Goal: Task Accomplishment & Management: Complete application form

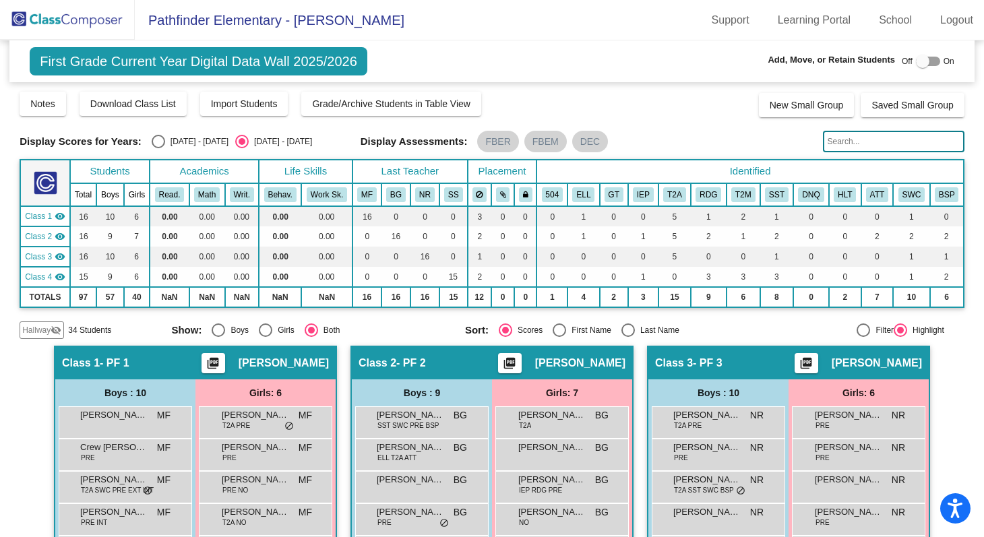
click at [65, 14] on img at bounding box center [67, 20] width 135 height 40
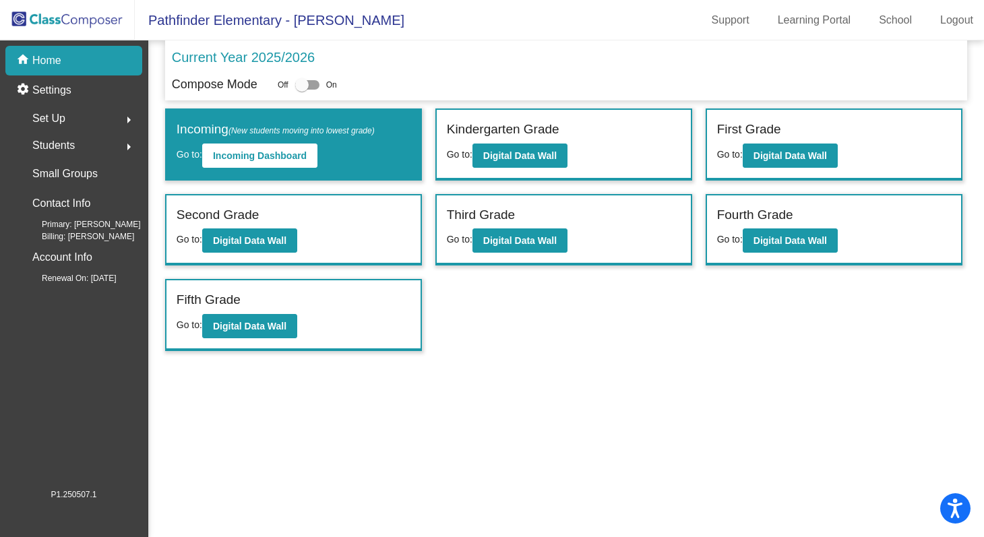
click at [37, 55] on p "Home" at bounding box center [46, 61] width 29 height 16
click at [419, 88] on div "Compose Mode Off On" at bounding box center [566, 85] width 789 height 18
click at [264, 239] on b "Digital Data Wall" at bounding box center [249, 240] width 73 height 11
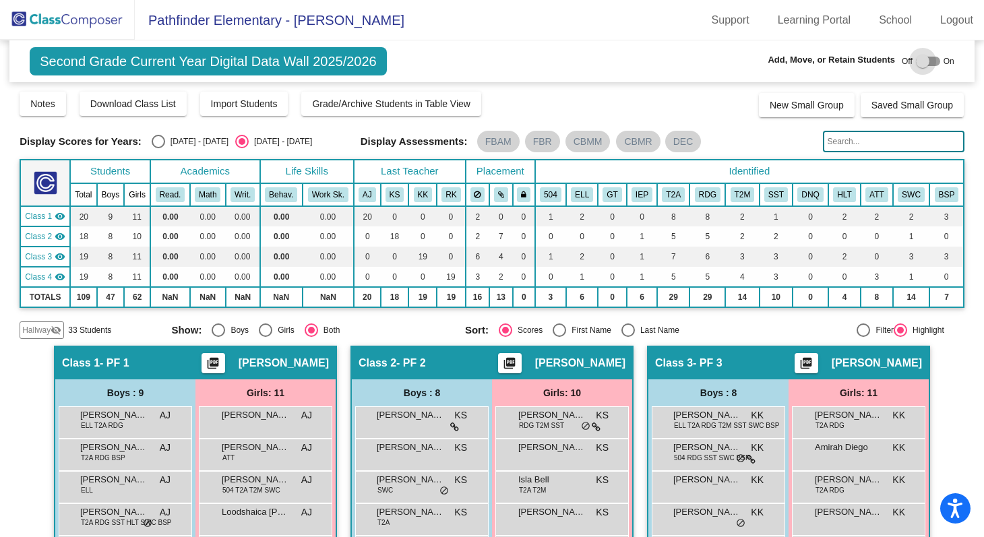
click at [916, 59] on div at bounding box center [922, 61] width 13 height 13
checkbox input "true"
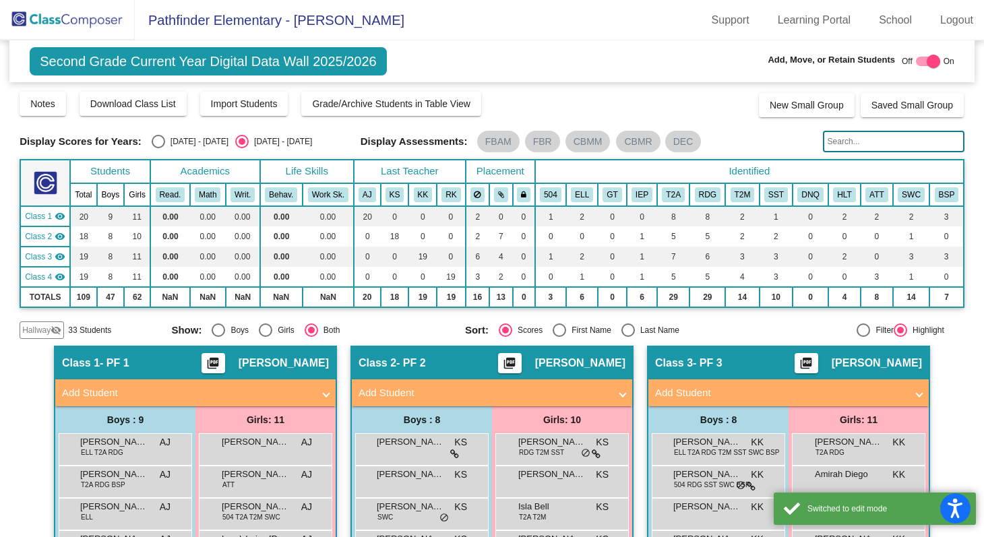
click at [616, 391] on span "Add Student" at bounding box center [490, 394] width 262 height 16
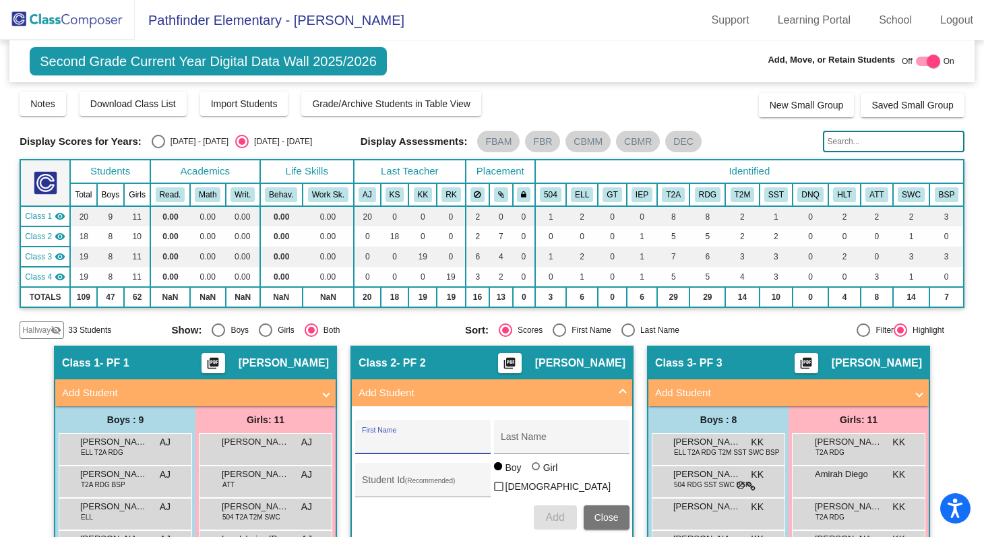
click at [398, 442] on input "First Name" at bounding box center [422, 442] width 121 height 11
paste input "[MEDICAL_DATA]"
type input "[MEDICAL_DATA]"
click at [543, 435] on div "Last Name" at bounding box center [561, 441] width 121 height 28
click at [527, 446] on input "Last Name" at bounding box center [561, 442] width 121 height 11
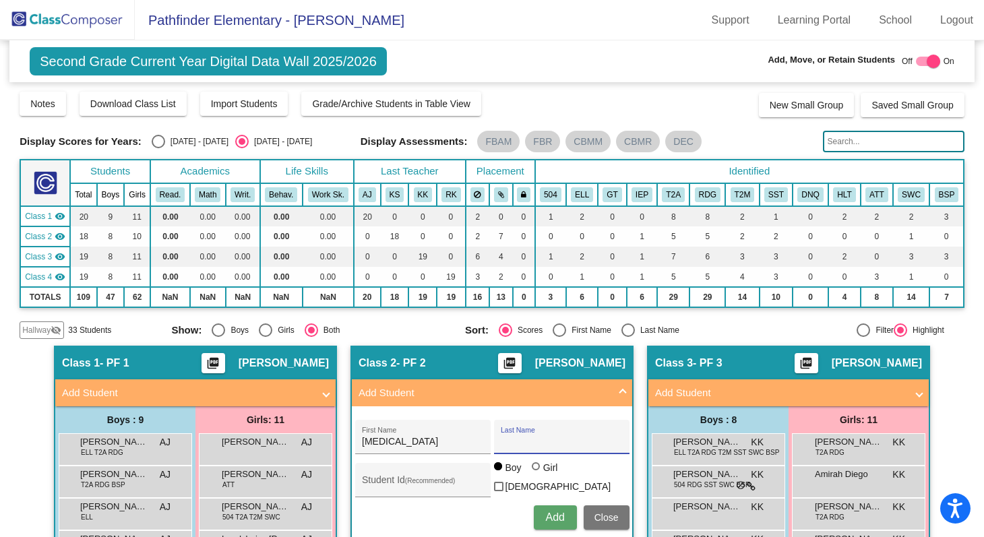
paste input "[PERSON_NAME]"
type input "[PERSON_NAME]"
click at [412, 481] on input "Student Id (Recommended)" at bounding box center [422, 485] width 121 height 11
click at [532, 471] on div at bounding box center [536, 466] width 8 height 8
click at [537, 474] on input "Girl" at bounding box center [537, 473] width 1 height 1
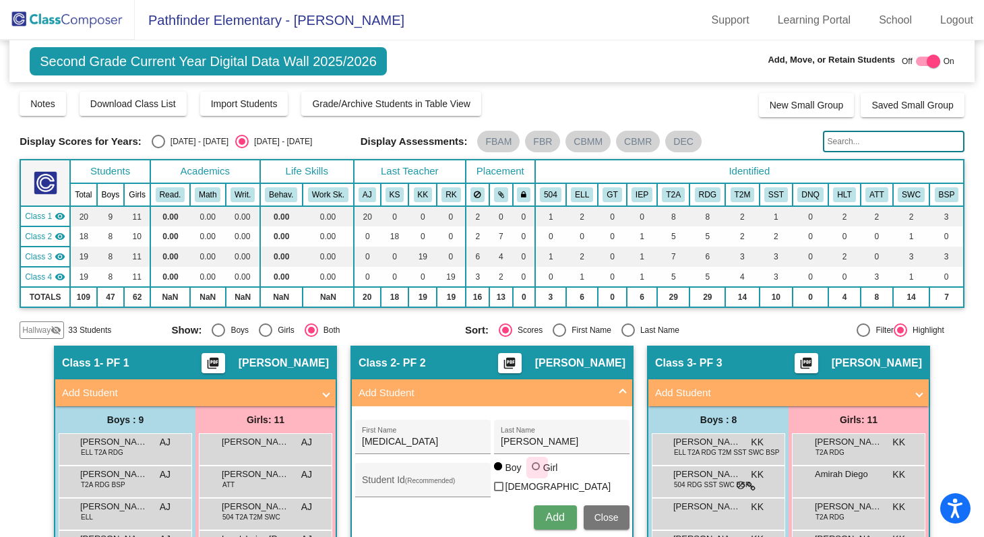
radio input "true"
click at [438, 485] on input "Student Id (Recommended)" at bounding box center [422, 485] width 121 height 11
click at [554, 513] on span "Add" at bounding box center [554, 517] width 19 height 11
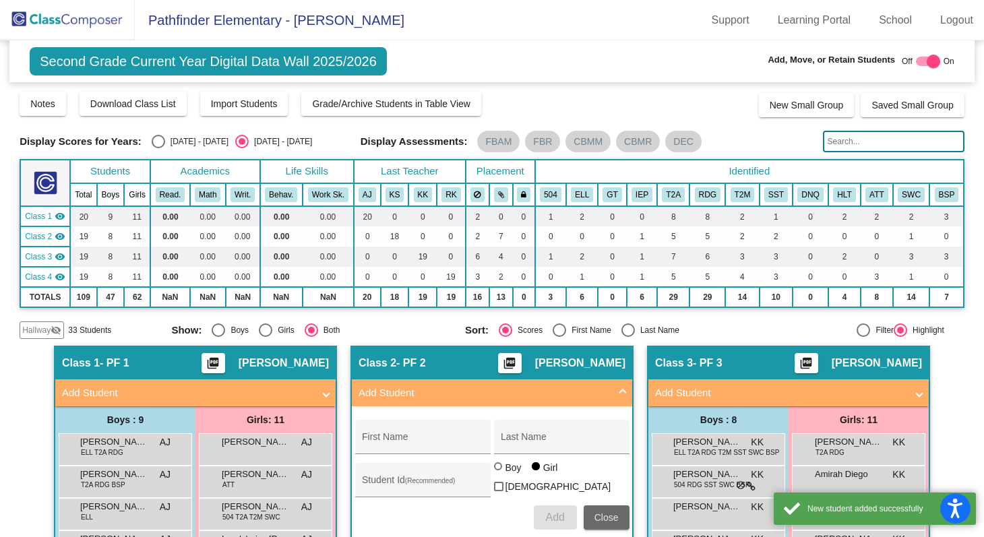
click at [605, 517] on span "Close" at bounding box center [607, 517] width 24 height 11
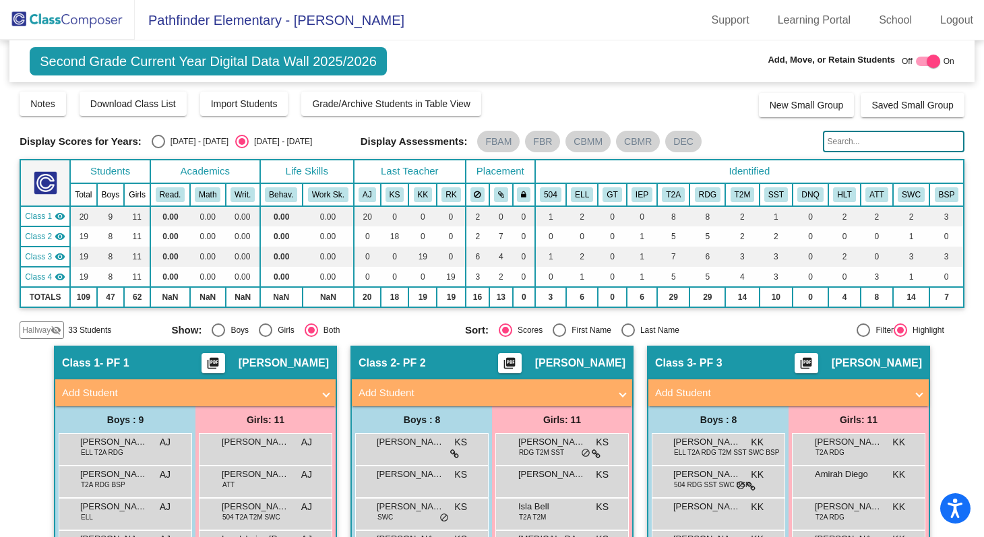
click at [71, 24] on img at bounding box center [67, 20] width 135 height 40
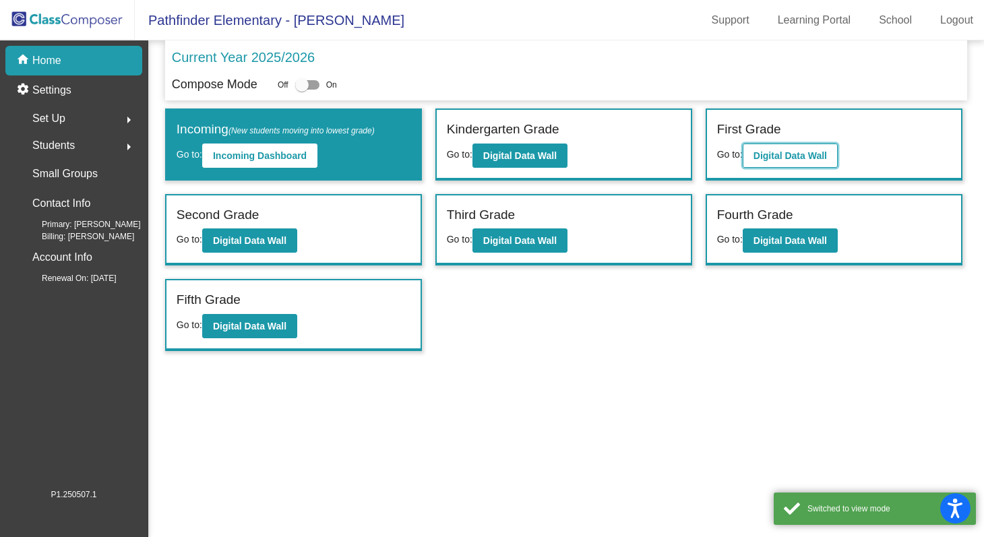
click at [808, 157] on b "Digital Data Wall" at bounding box center [790, 155] width 73 height 11
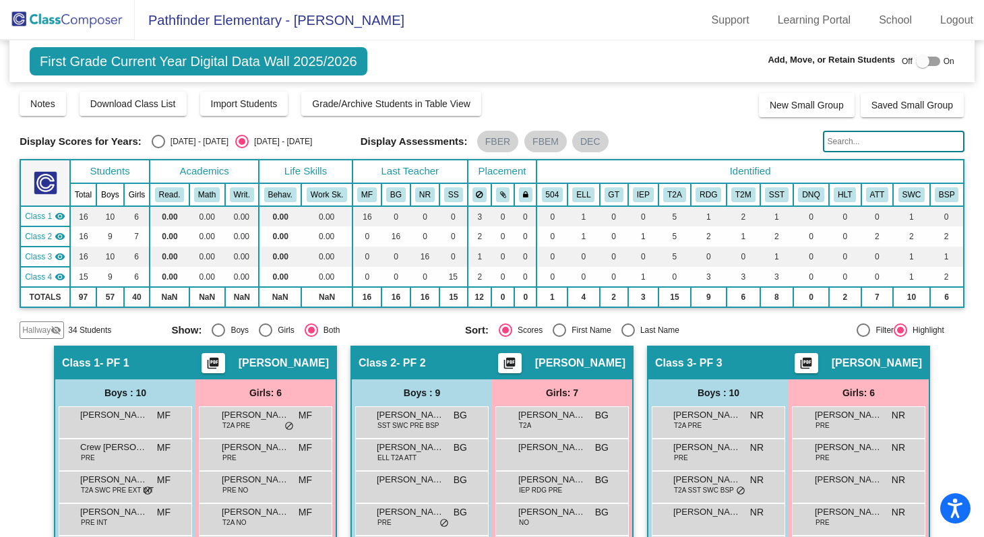
click at [109, 22] on img at bounding box center [67, 20] width 135 height 40
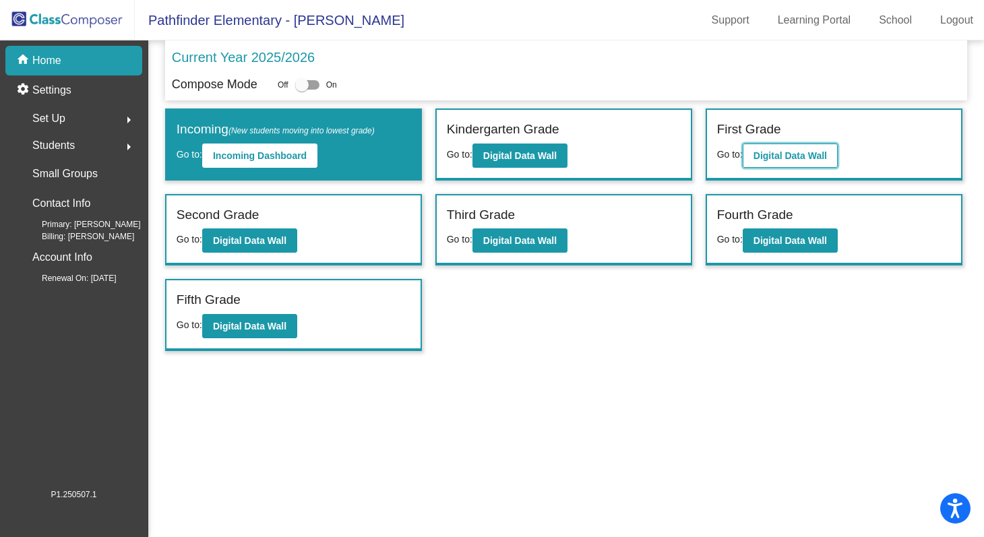
click at [778, 149] on button "Digital Data Wall" at bounding box center [790, 156] width 95 height 24
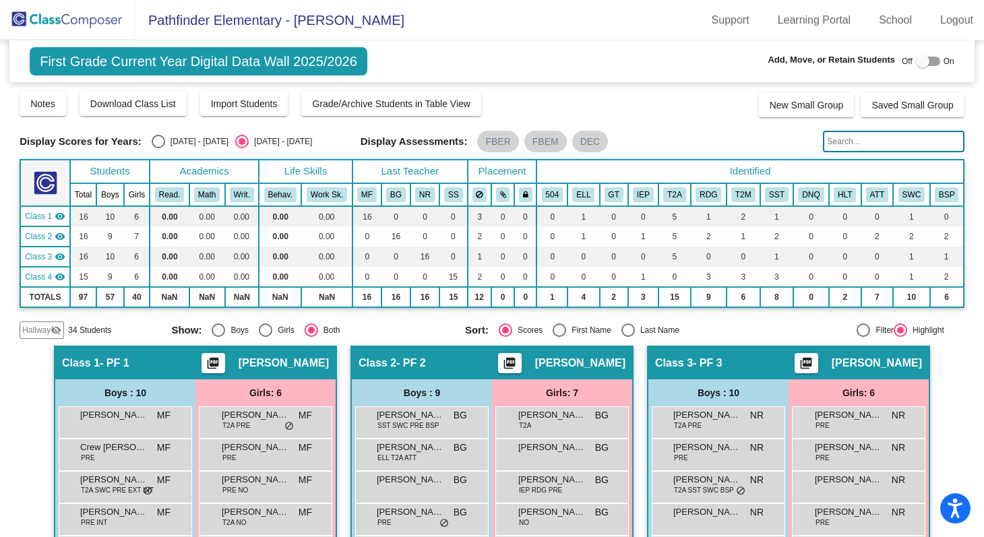
click at [831, 140] on input "text" at bounding box center [894, 142] width 142 height 22
paste input "[PERSON_NAME]"
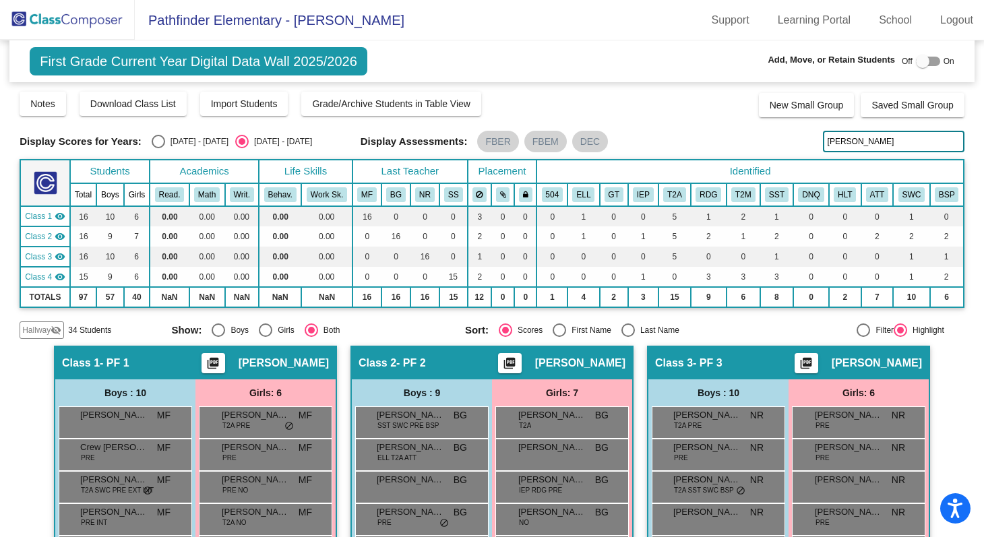
type input "[PERSON_NAME]"
click at [916, 62] on div at bounding box center [922, 61] width 13 height 13
checkbox input "true"
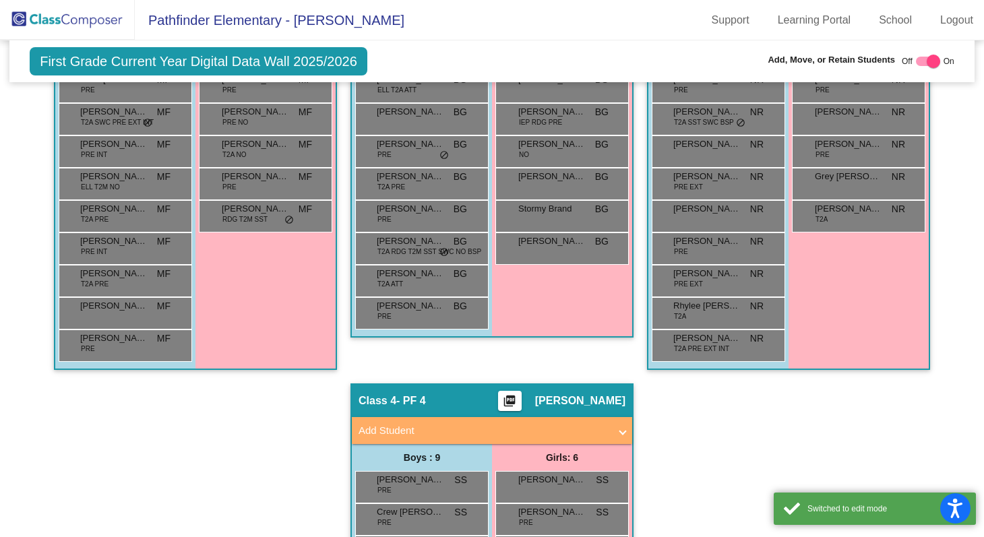
scroll to position [535, 0]
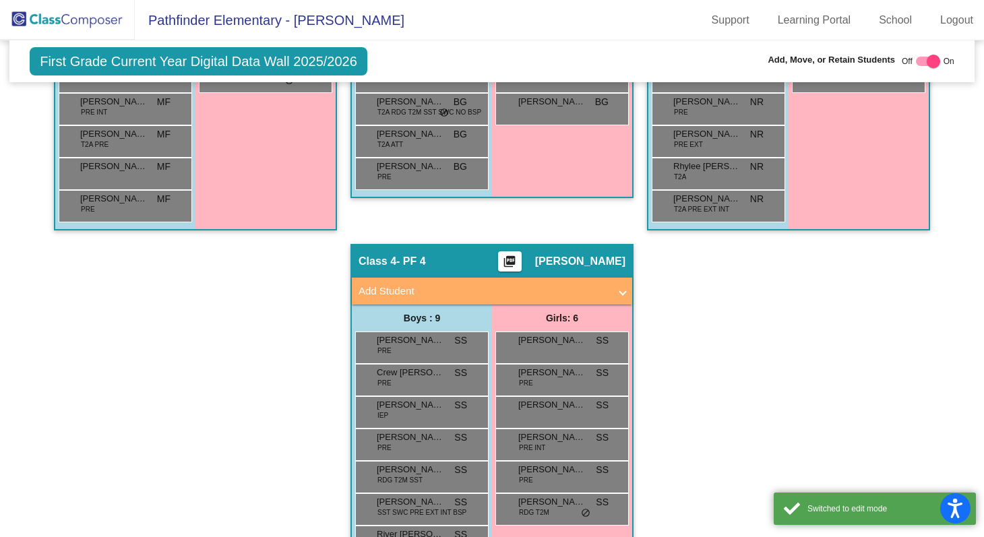
click at [450, 290] on mat-panel-title "Add Student" at bounding box center [484, 292] width 251 height 16
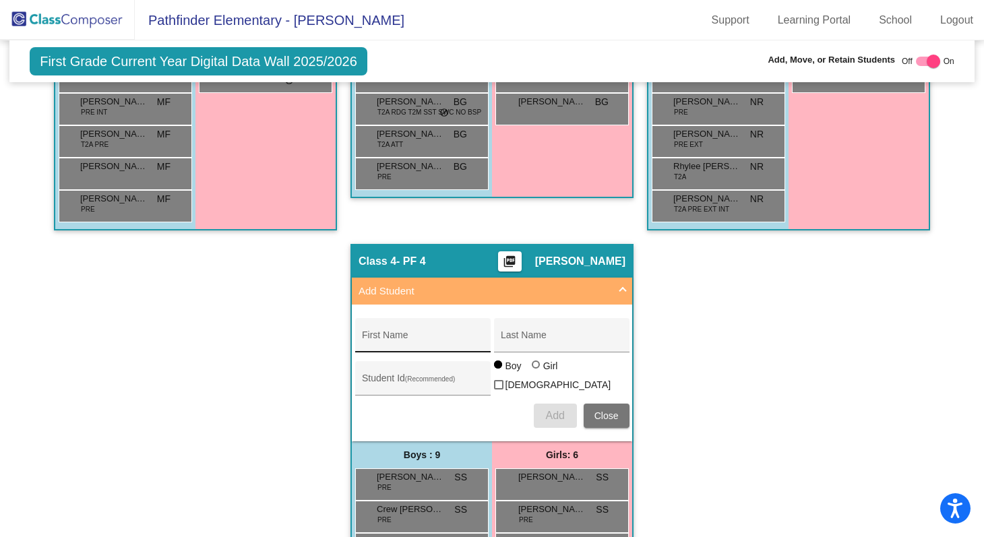
click at [371, 341] on input "First Name" at bounding box center [422, 340] width 121 height 11
paste input "[PERSON_NAME]"
type input "[PERSON_NAME]"
click at [521, 340] on input "Last Name" at bounding box center [561, 340] width 121 height 11
paste input "[PERSON_NAME]"
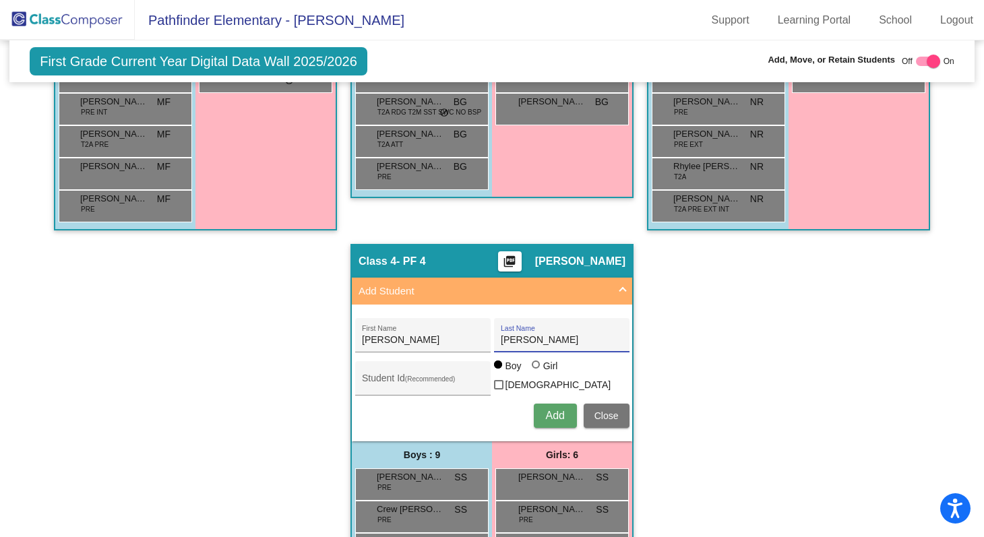
type input "[PERSON_NAME]"
click at [566, 420] on button "Add" at bounding box center [555, 416] width 43 height 24
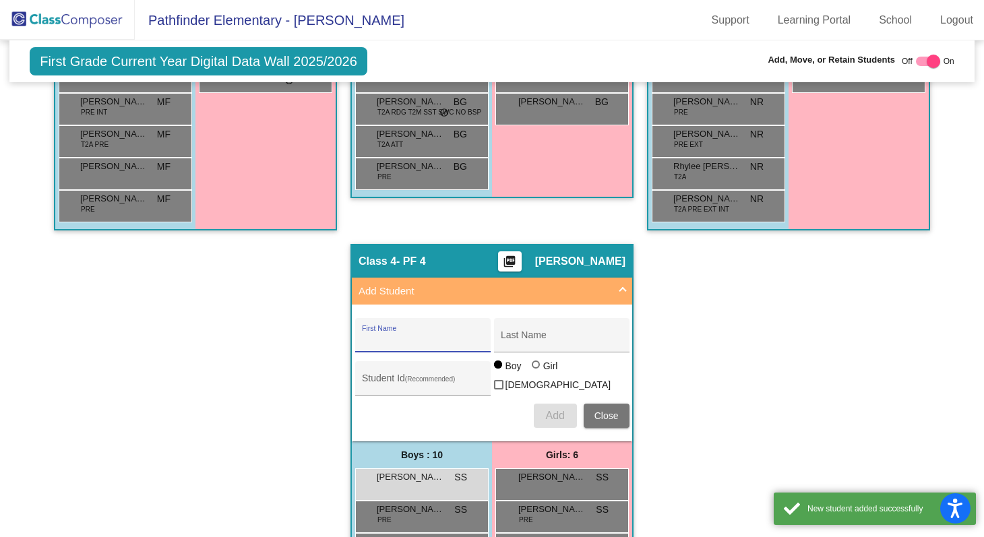
click at [605, 414] on span "Close" at bounding box center [607, 416] width 24 height 11
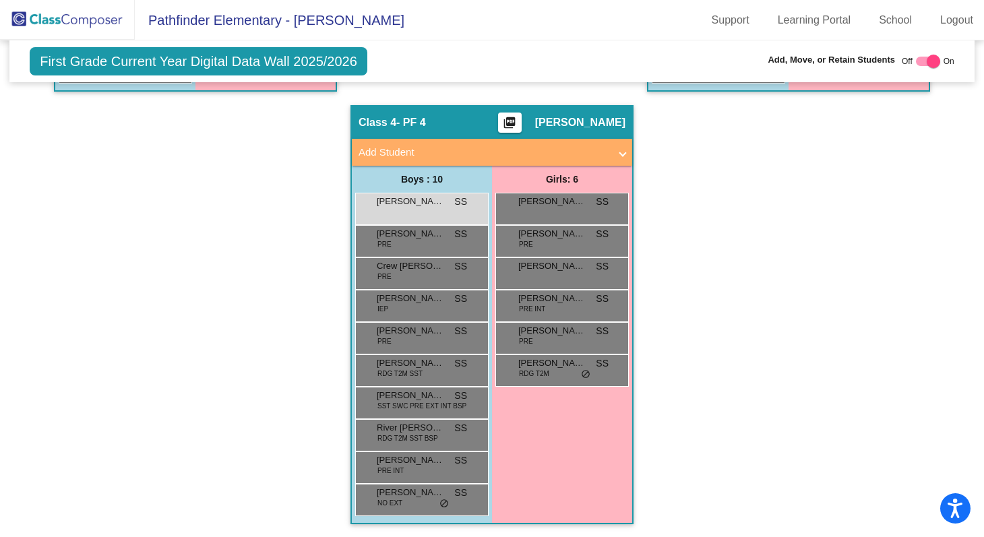
scroll to position [0, 0]
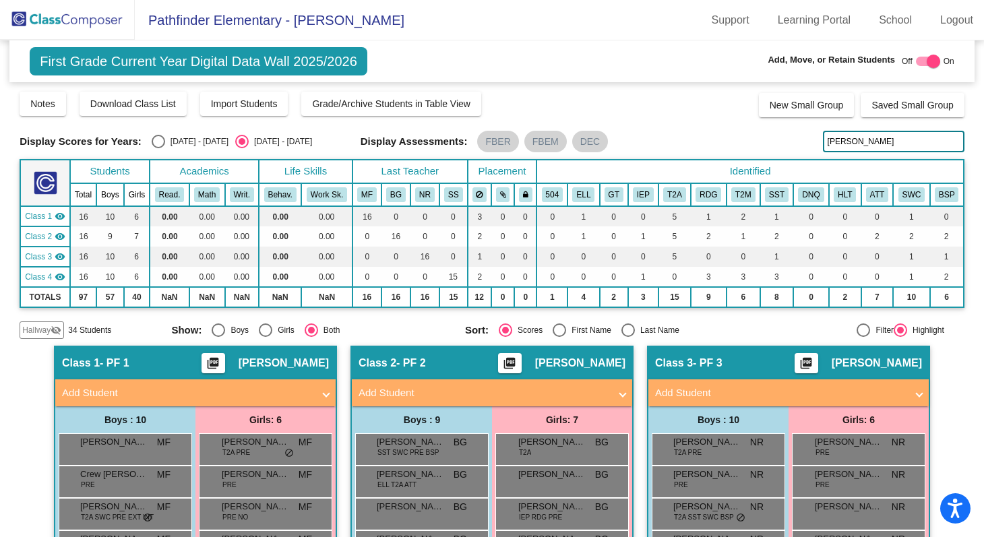
click at [86, 24] on img at bounding box center [67, 20] width 135 height 40
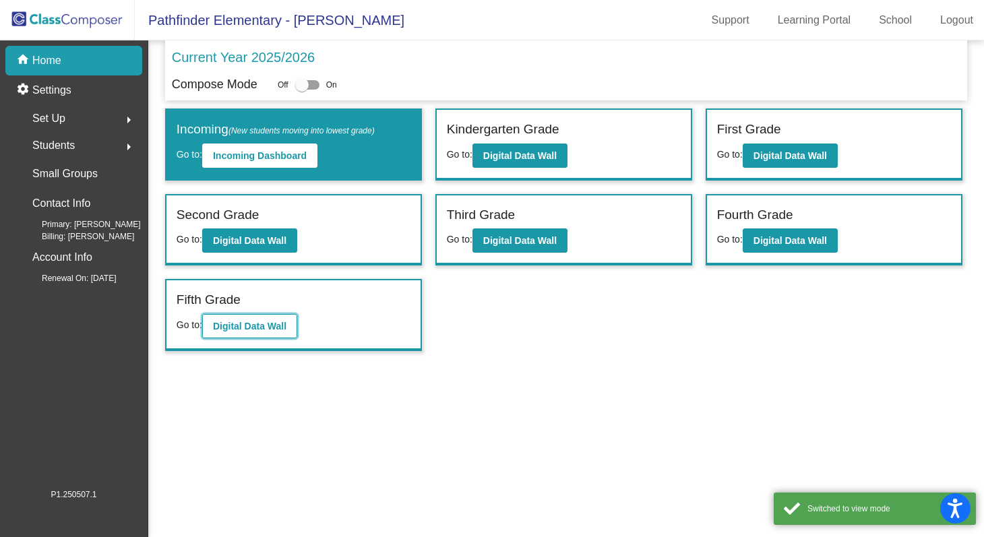
click at [261, 330] on b "Digital Data Wall" at bounding box center [249, 326] width 73 height 11
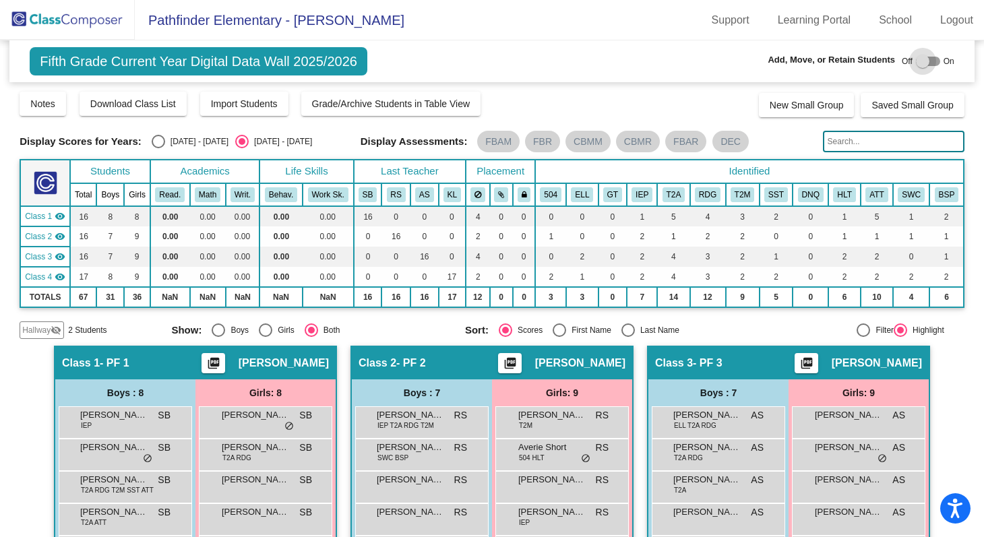
click at [916, 62] on div at bounding box center [922, 61] width 13 height 13
checkbox input "true"
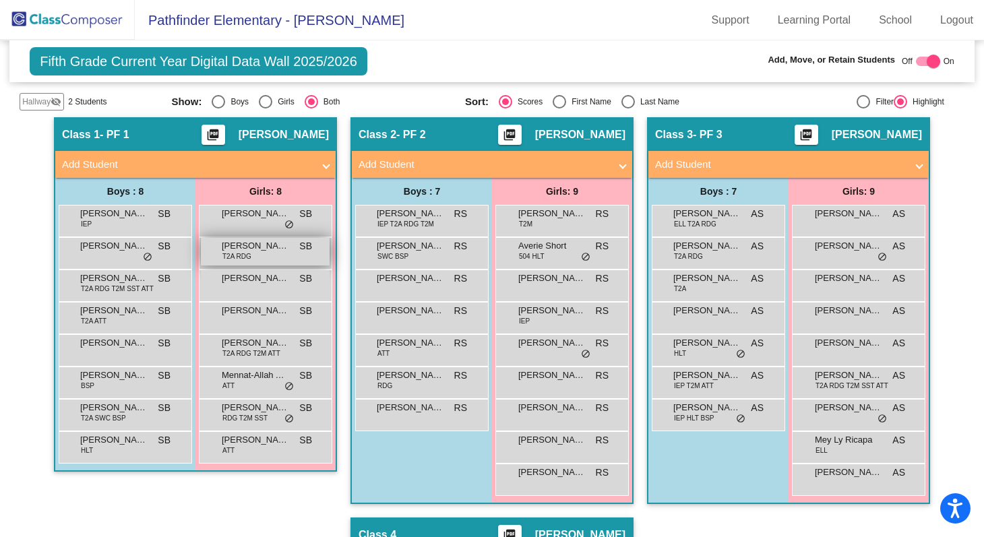
scroll to position [228, 0]
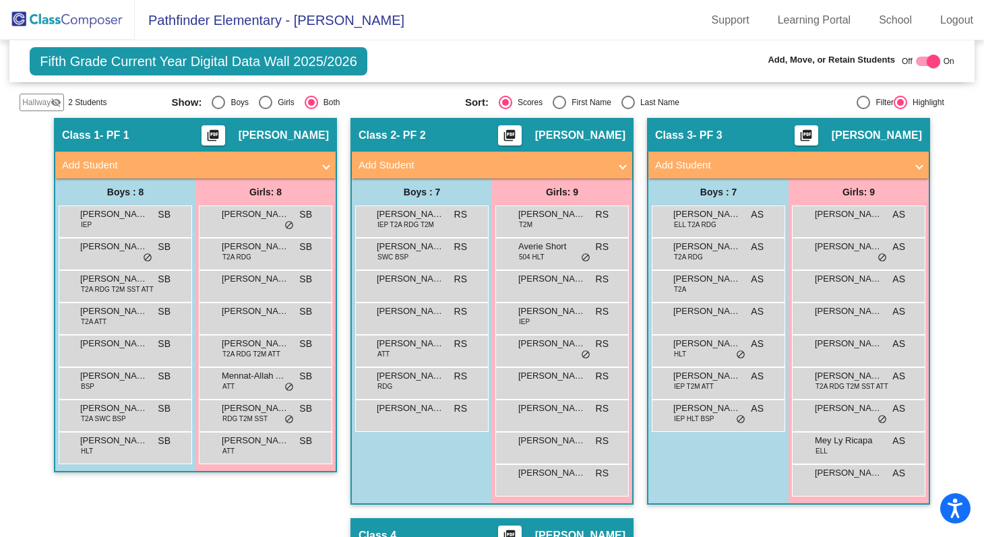
click at [325, 164] on span at bounding box center [326, 166] width 5 height 16
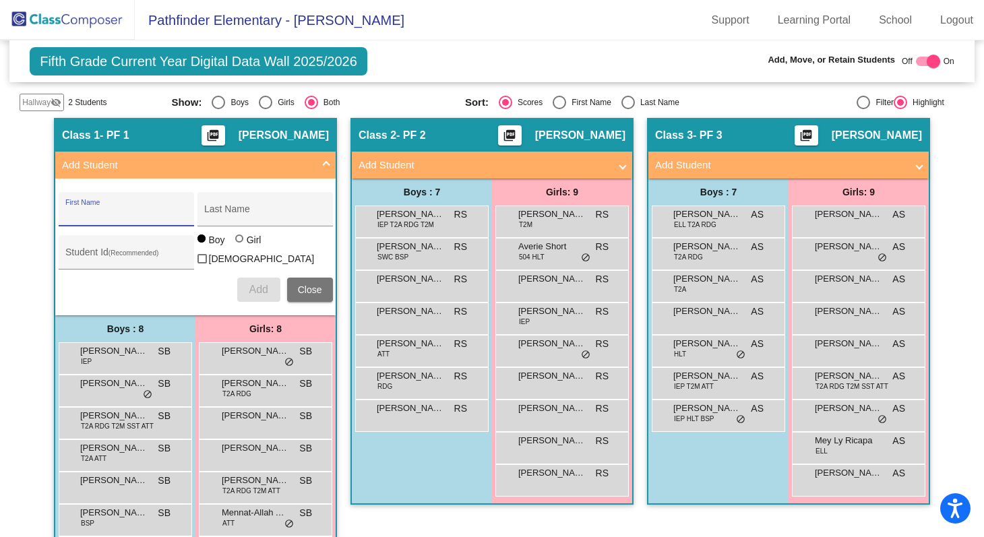
click at [123, 212] on input "First Name" at bounding box center [125, 214] width 121 height 11
paste input "Salma"
type input "Salma"
click at [247, 214] on input "Last Name" at bounding box center [264, 214] width 121 height 11
type input "Hurre"
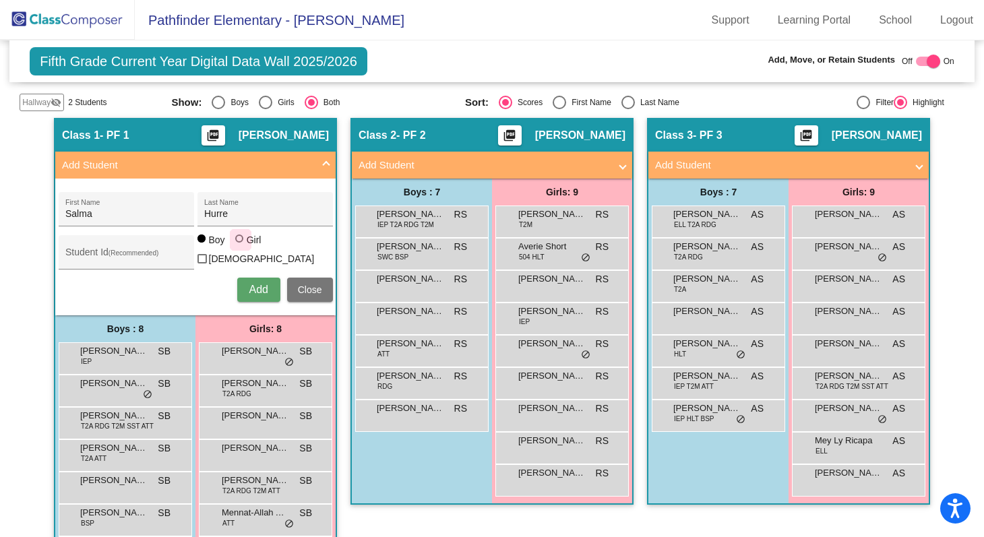
drag, startPoint x: 237, startPoint y: 246, endPoint x: 248, endPoint y: 259, distance: 17.2
click at [237, 243] on div at bounding box center [239, 239] width 8 height 8
click at [240, 246] on input "Girl" at bounding box center [240, 245] width 1 height 1
radio input "true"
click at [255, 280] on button "Add" at bounding box center [258, 290] width 43 height 24
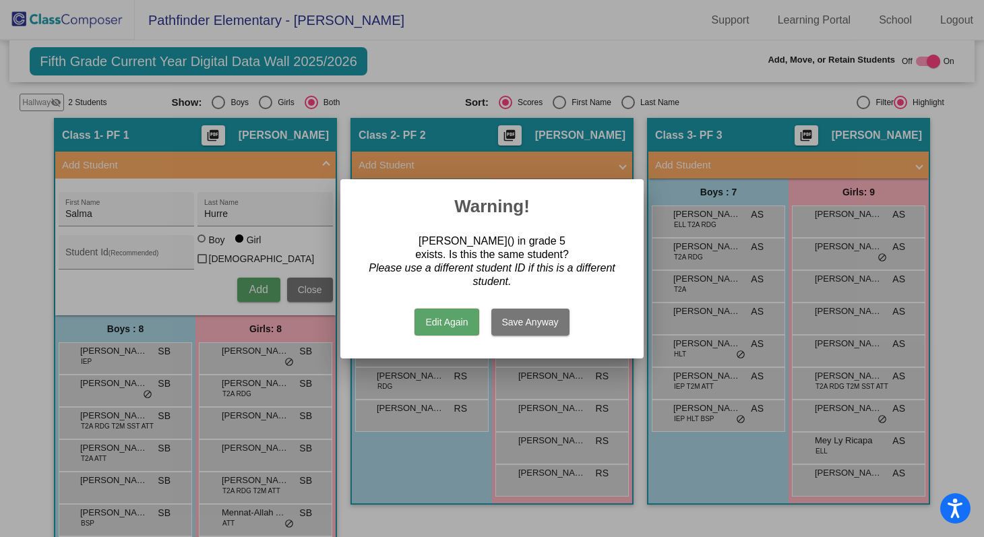
click at [444, 327] on button "Edit Again" at bounding box center [447, 322] width 64 height 27
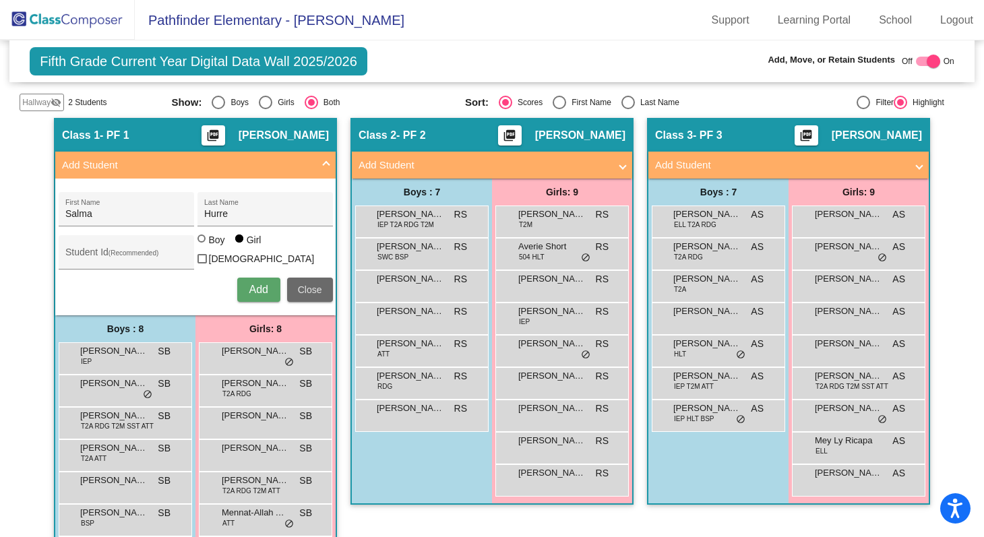
click at [298, 287] on span "Close" at bounding box center [310, 290] width 24 height 11
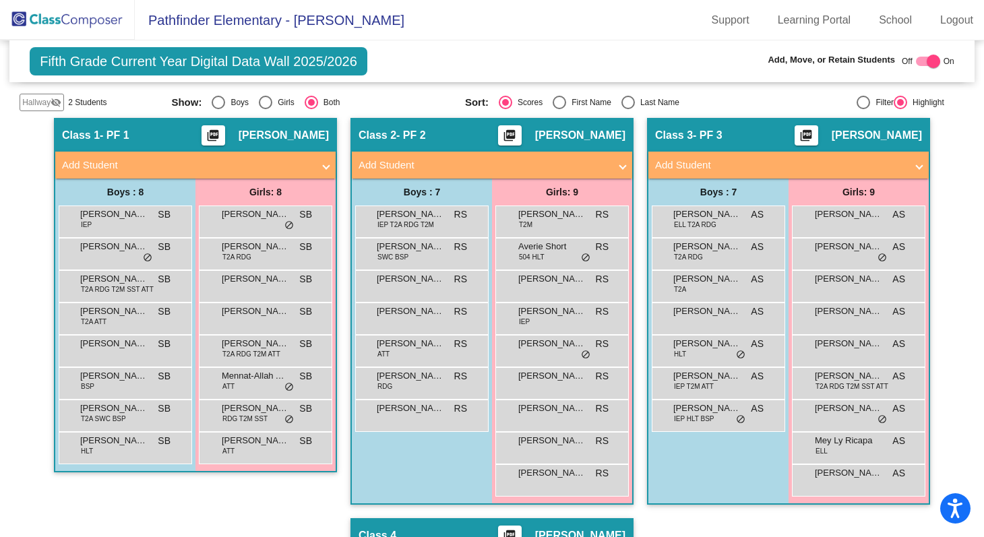
click at [49, 103] on span "Hallway" at bounding box center [36, 102] width 28 height 12
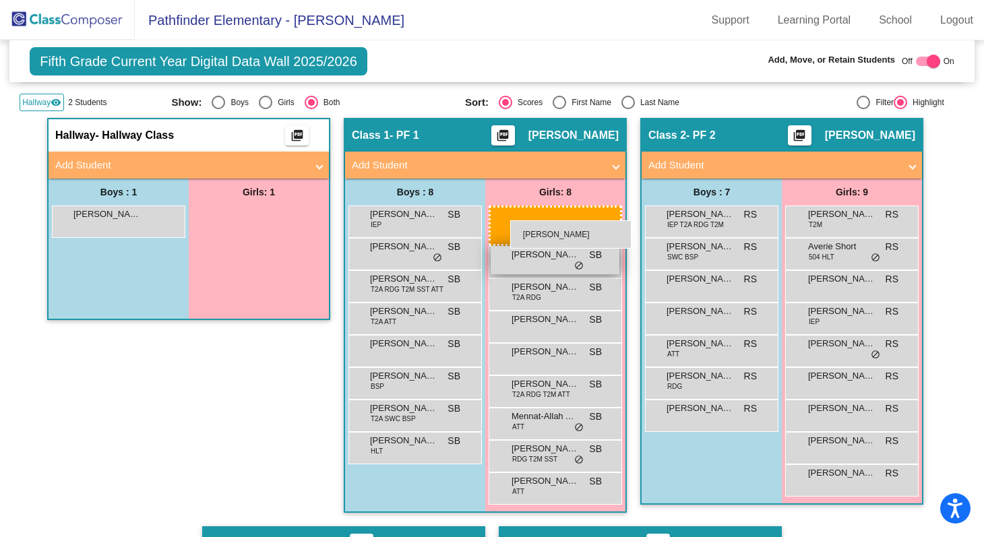
drag, startPoint x: 246, startPoint y: 223, endPoint x: 505, endPoint y: 218, distance: 258.9
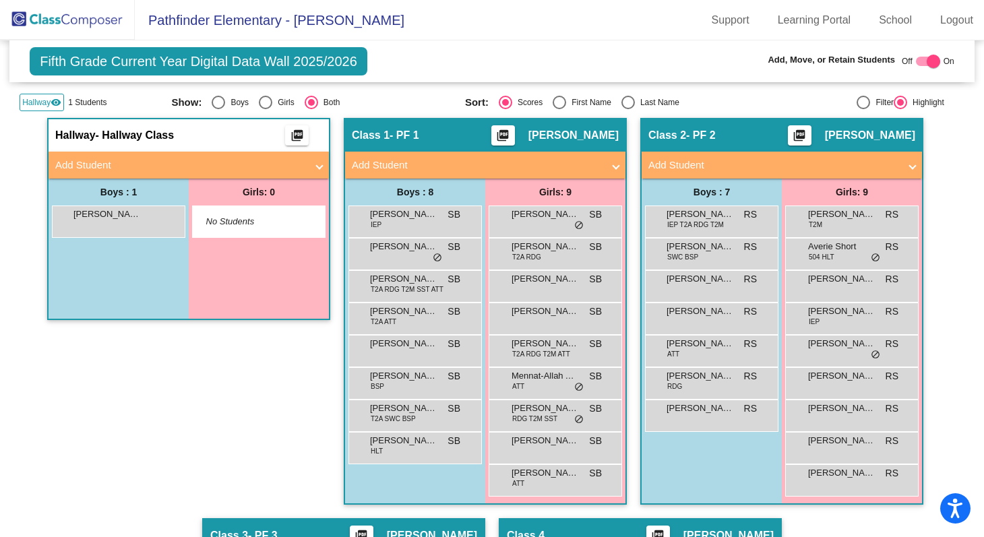
click at [32, 104] on span "Hallway" at bounding box center [36, 102] width 28 height 12
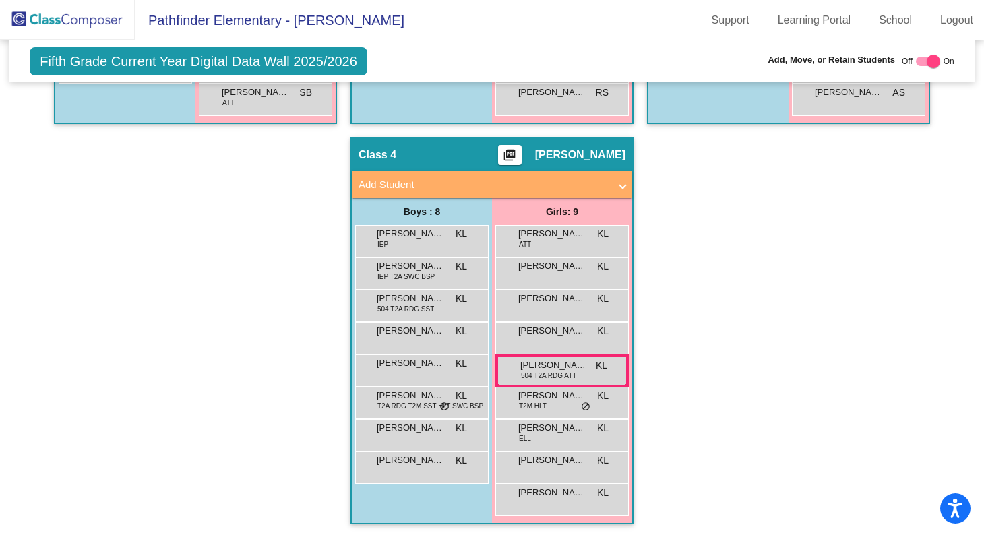
scroll to position [0, 0]
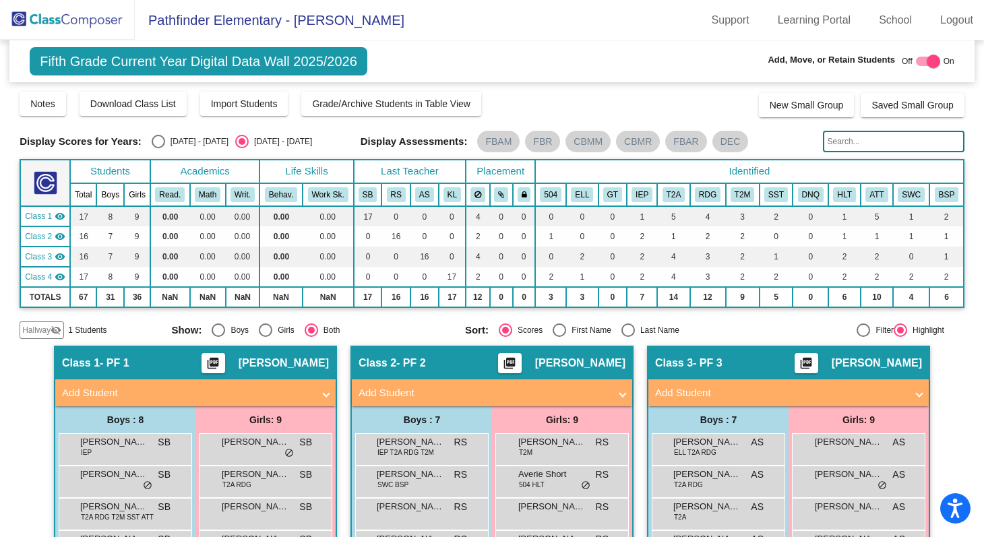
click at [620, 393] on span at bounding box center [622, 394] width 5 height 16
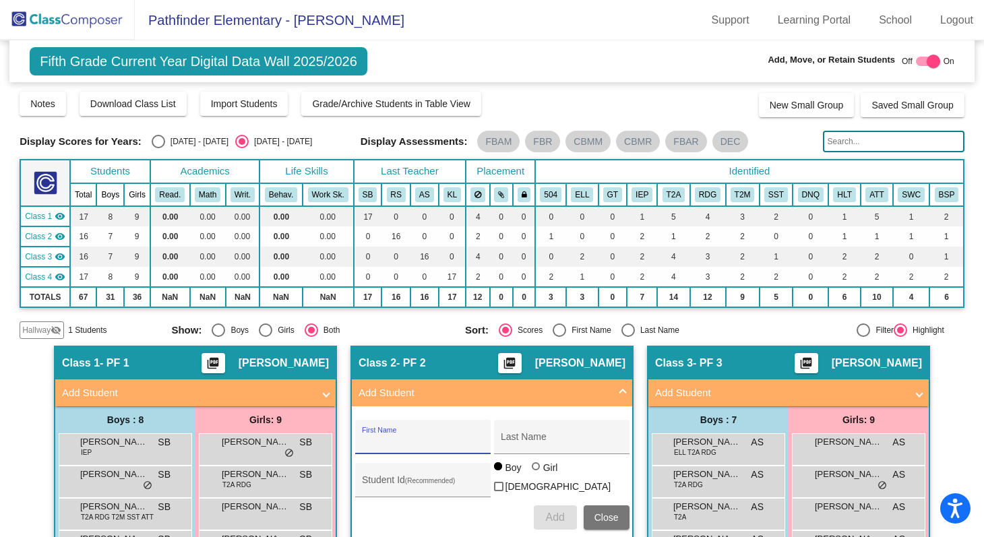
click at [390, 438] on input "First Name" at bounding box center [422, 442] width 121 height 11
paste input "[PERSON_NAME]"
type input "[PERSON_NAME]"
click at [536, 448] on div "Last Name" at bounding box center [561, 441] width 121 height 28
click at [539, 445] on input "Last Name" at bounding box center [561, 442] width 121 height 11
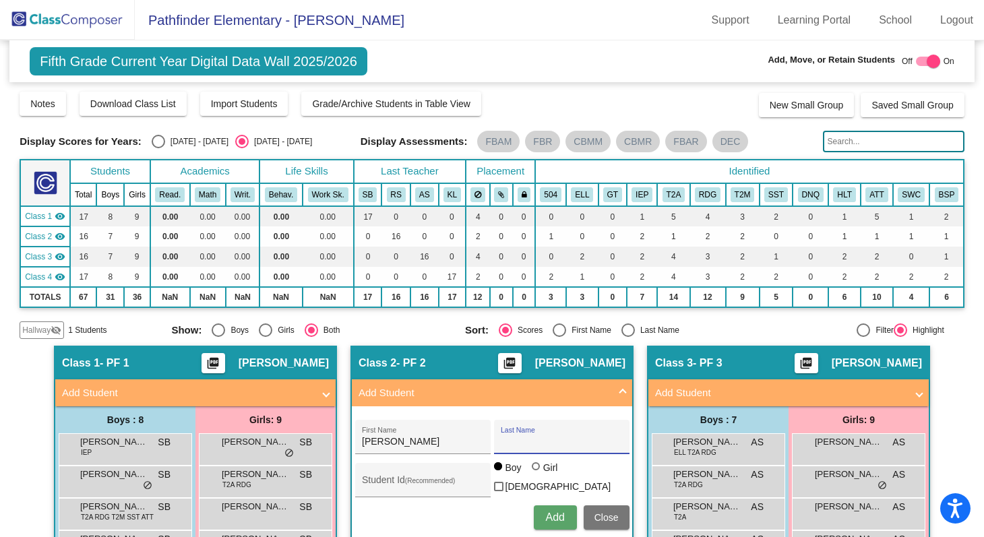
paste input "Kuofie"
type input "Kuofie"
click at [549, 518] on span "Add" at bounding box center [554, 517] width 19 height 11
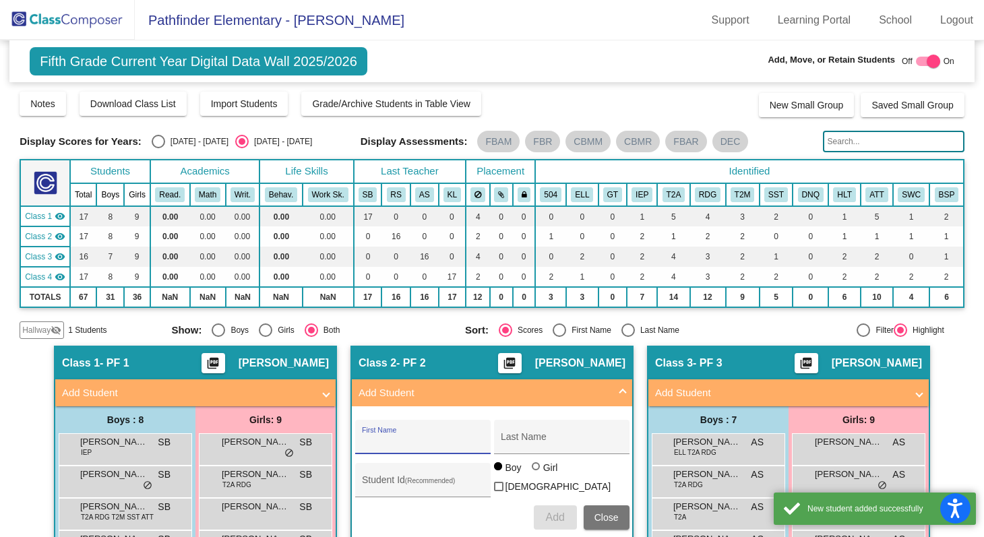
click at [608, 518] on span "Close" at bounding box center [607, 517] width 24 height 11
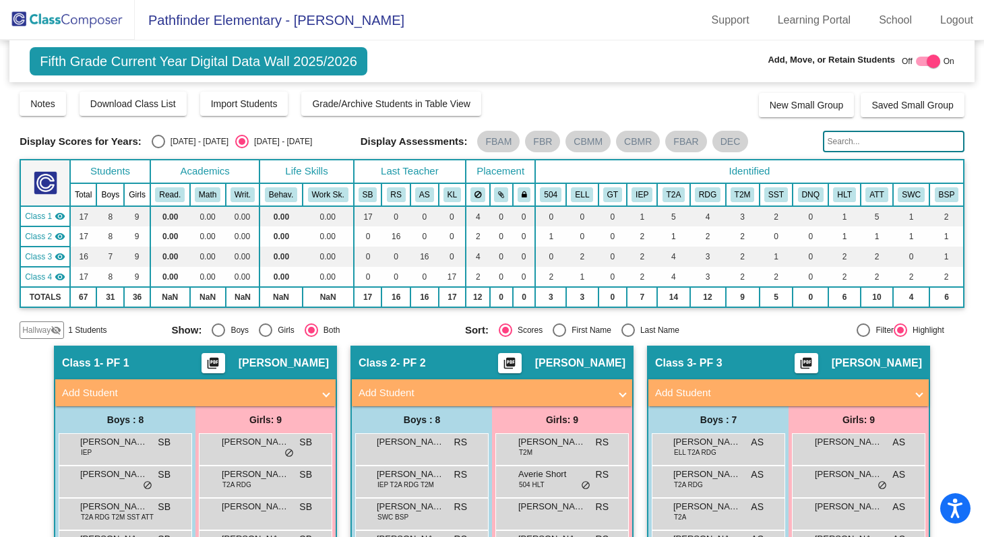
click at [89, 20] on img at bounding box center [67, 20] width 135 height 40
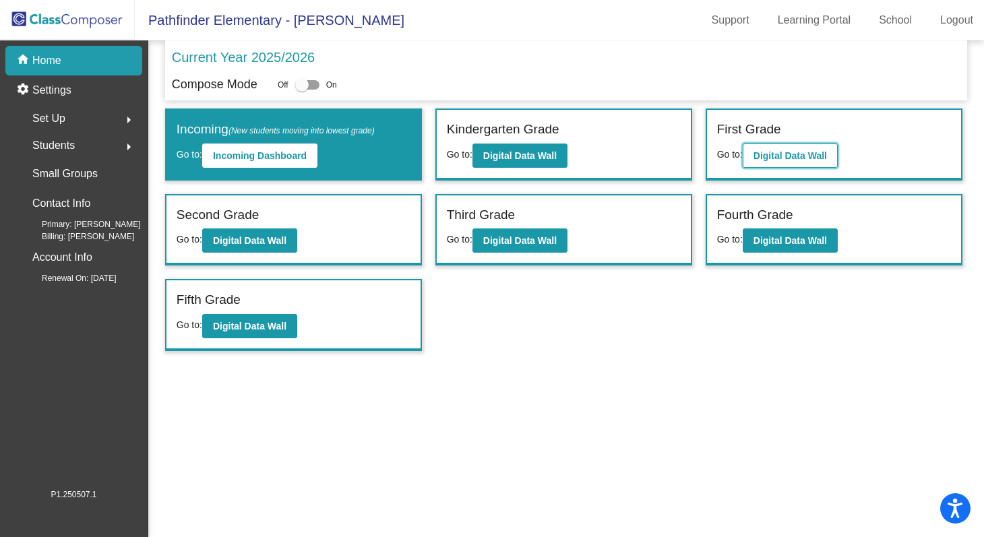
click at [781, 151] on b "Digital Data Wall" at bounding box center [790, 155] width 73 height 11
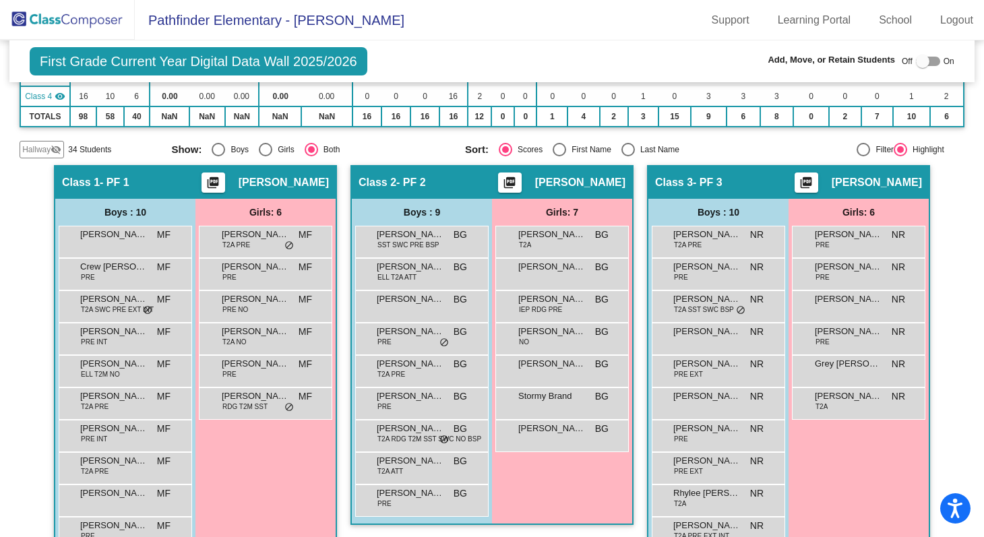
scroll to position [275, 0]
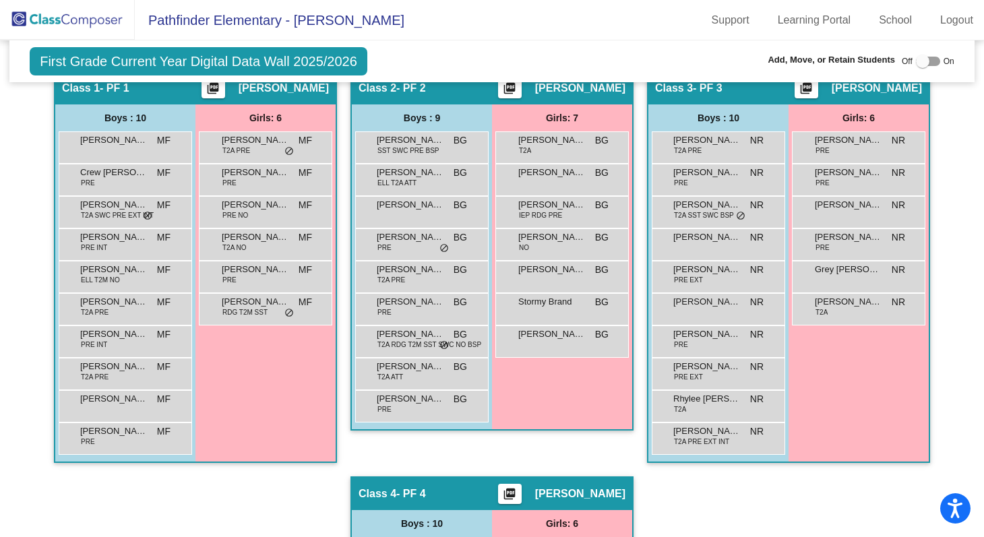
click at [919, 63] on div at bounding box center [922, 61] width 13 height 13
checkbox input "true"
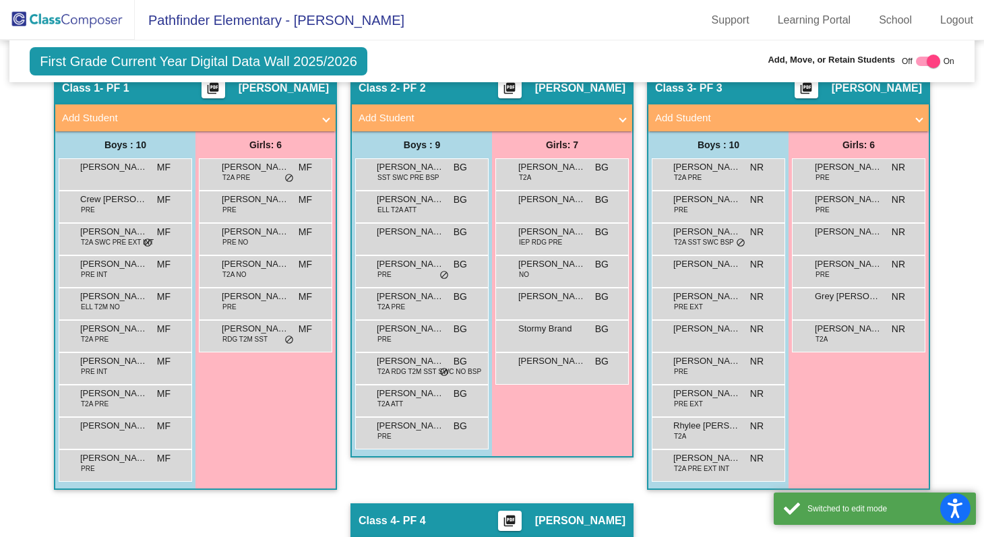
click at [316, 117] on span "Add Student" at bounding box center [193, 119] width 262 height 16
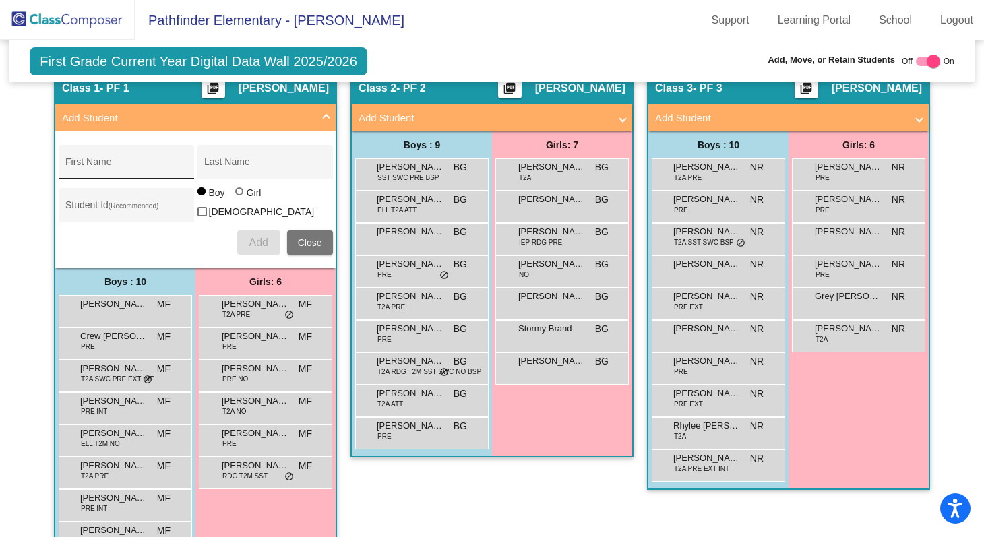
click at [97, 169] on input "First Name" at bounding box center [125, 167] width 121 height 11
paste input "Londyn"
type input "Londyn"
click at [232, 167] on input "Last Name" at bounding box center [264, 167] width 121 height 11
type input "King"
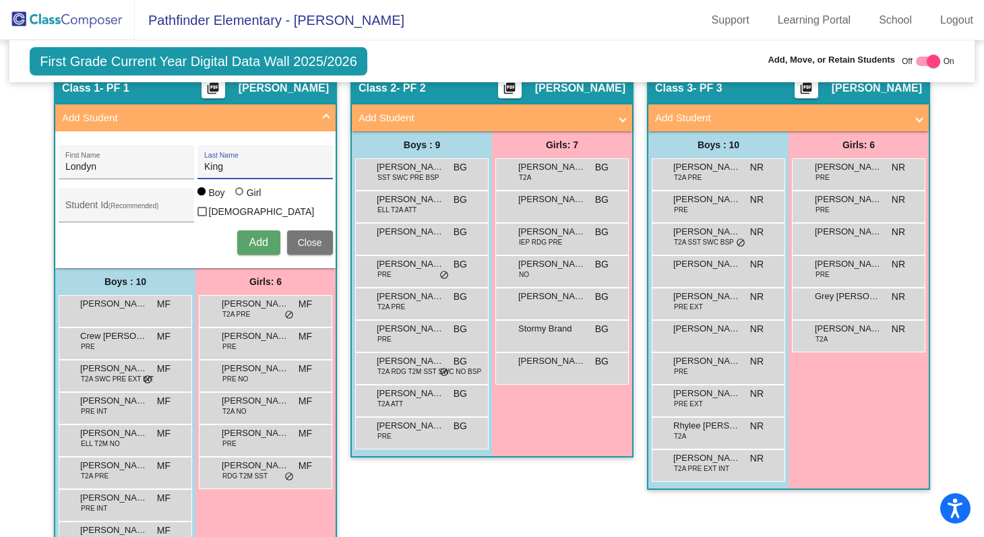
click at [237, 196] on div at bounding box center [239, 191] width 8 height 8
click at [240, 199] on input "Girl" at bounding box center [240, 198] width 1 height 1
radio input "true"
click at [251, 237] on span "Add" at bounding box center [258, 242] width 19 height 11
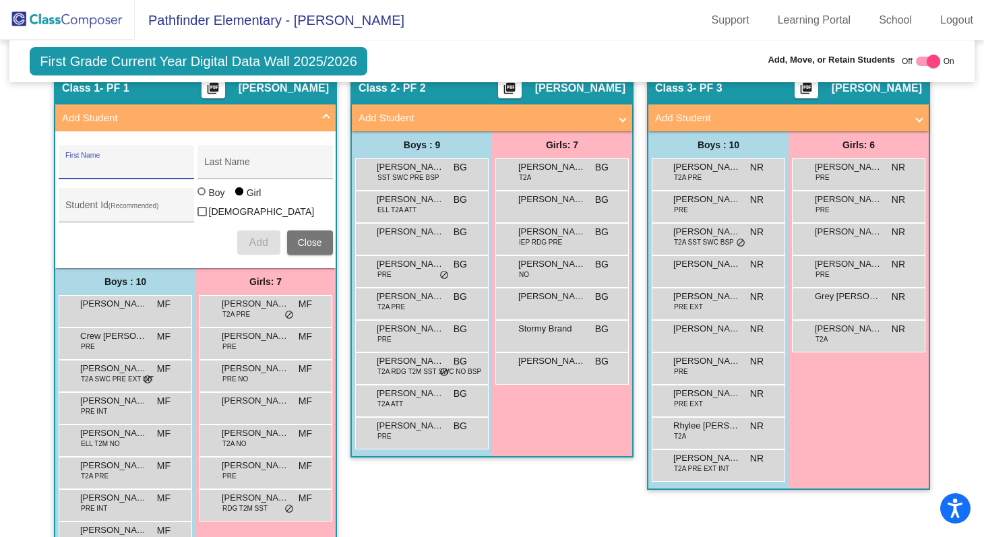
click at [314, 238] on span "Close" at bounding box center [310, 242] width 24 height 11
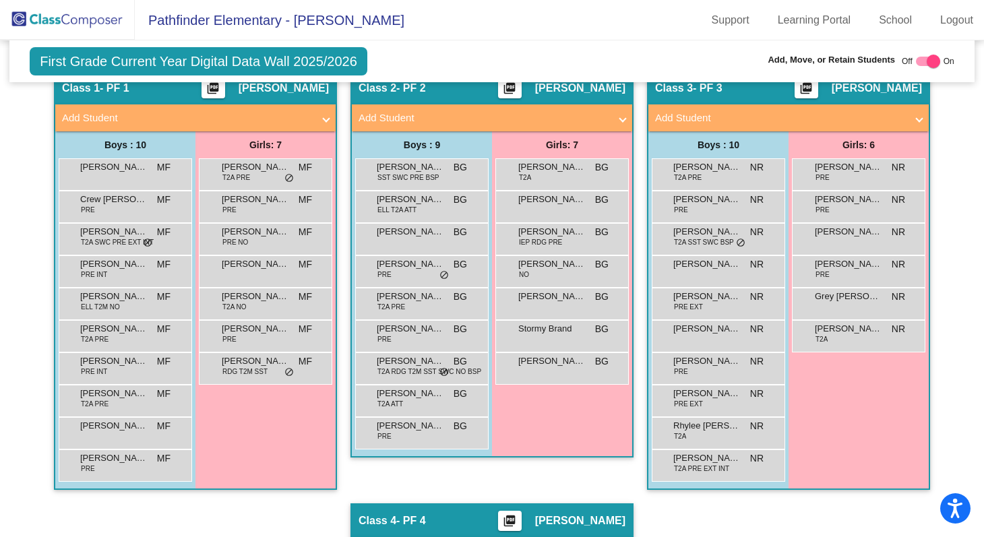
click at [76, 19] on img at bounding box center [67, 20] width 135 height 40
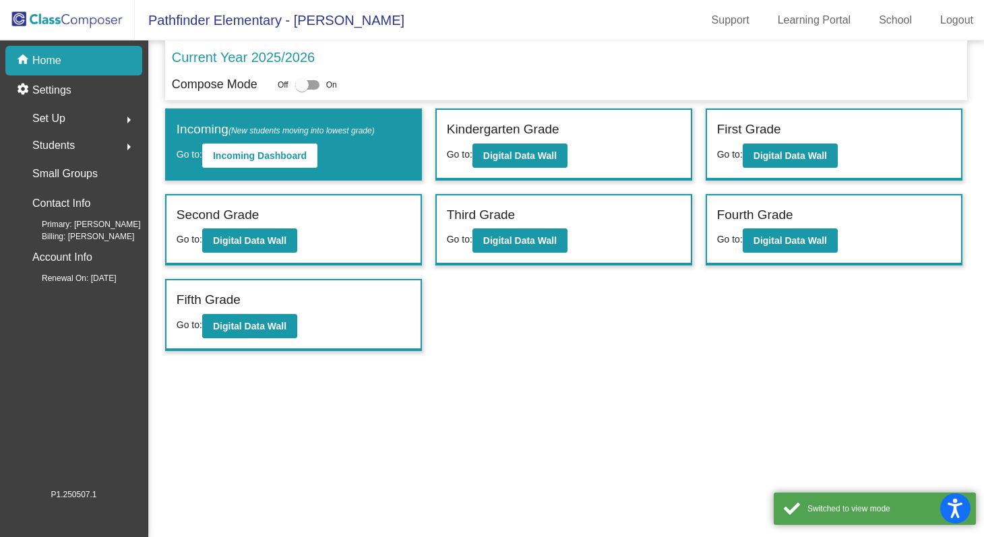
click at [100, 22] on img at bounding box center [67, 20] width 135 height 40
